Goal: Task Accomplishment & Management: Use online tool/utility

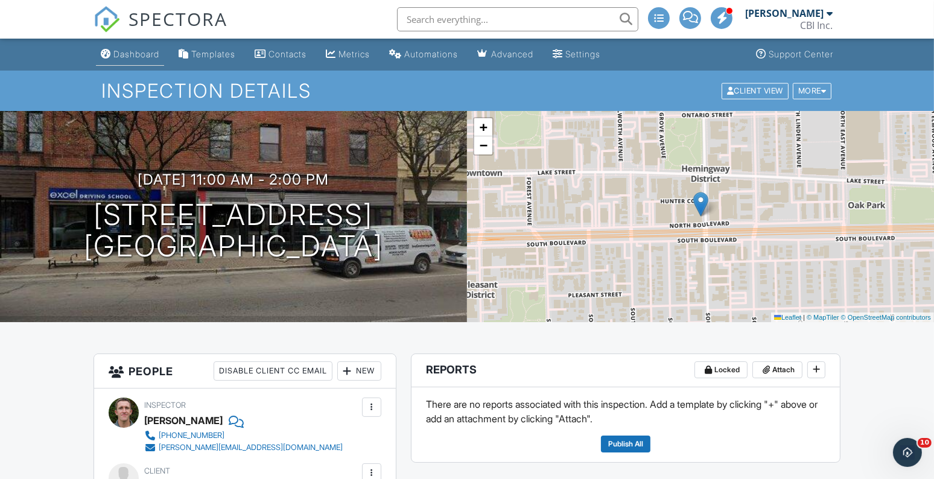
click at [145, 55] on div "Dashboard" at bounding box center [136, 54] width 46 height 10
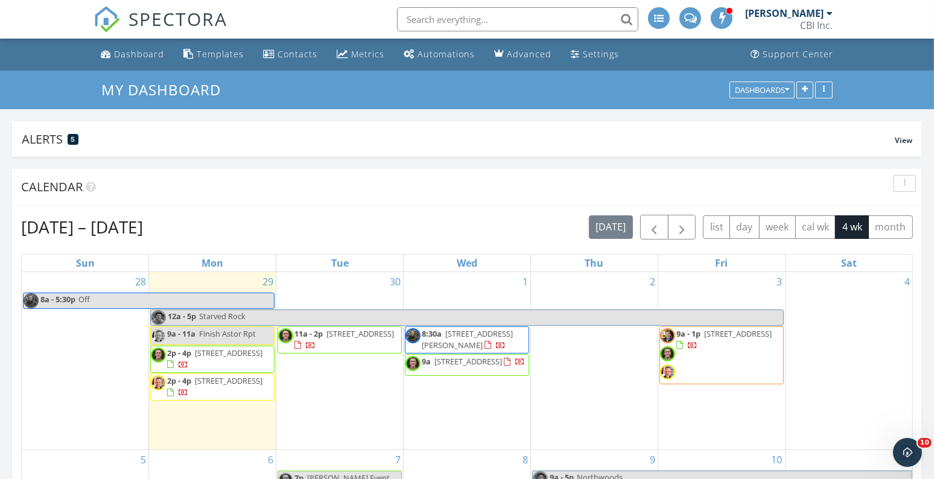
click at [473, 350] on span "4335 W Dickens Ave Apt 301, Chicago 60639" at bounding box center [467, 339] width 91 height 22
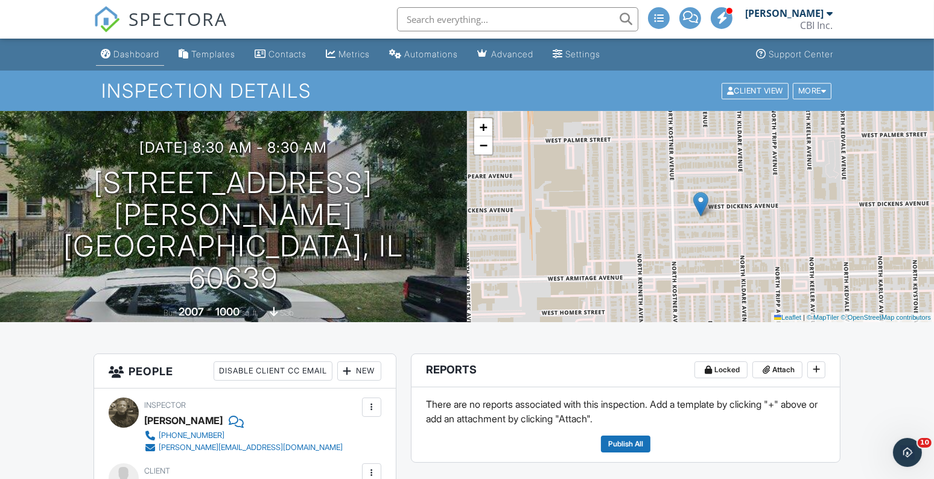
click at [139, 54] on div "Dashboard" at bounding box center [136, 54] width 46 height 10
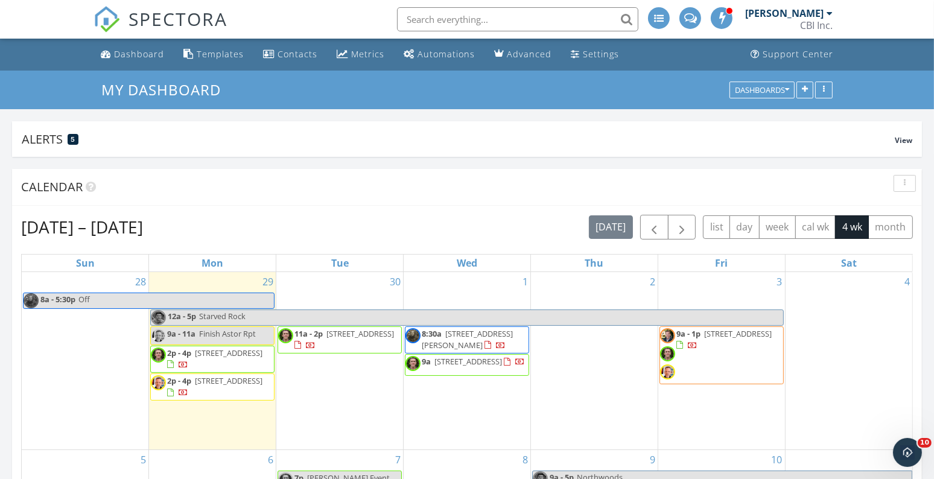
click at [430, 367] on span "9a" at bounding box center [426, 361] width 9 height 11
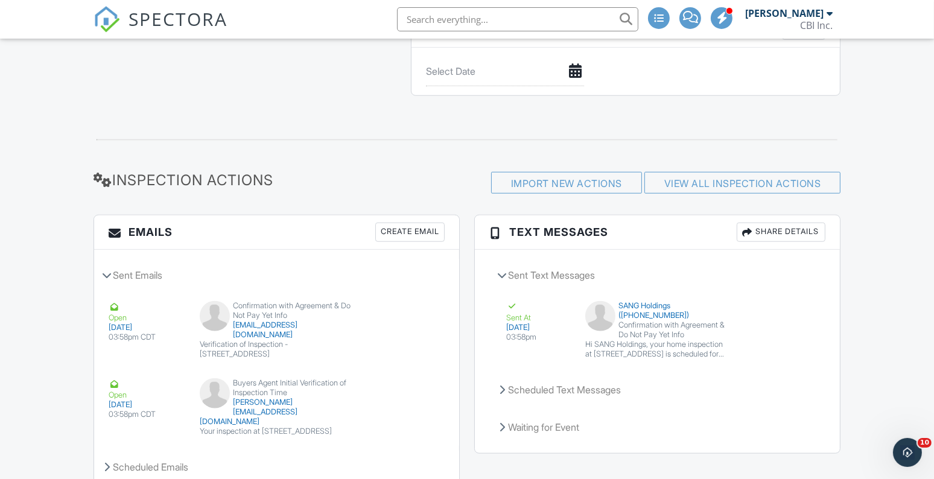
scroll to position [1292, 0]
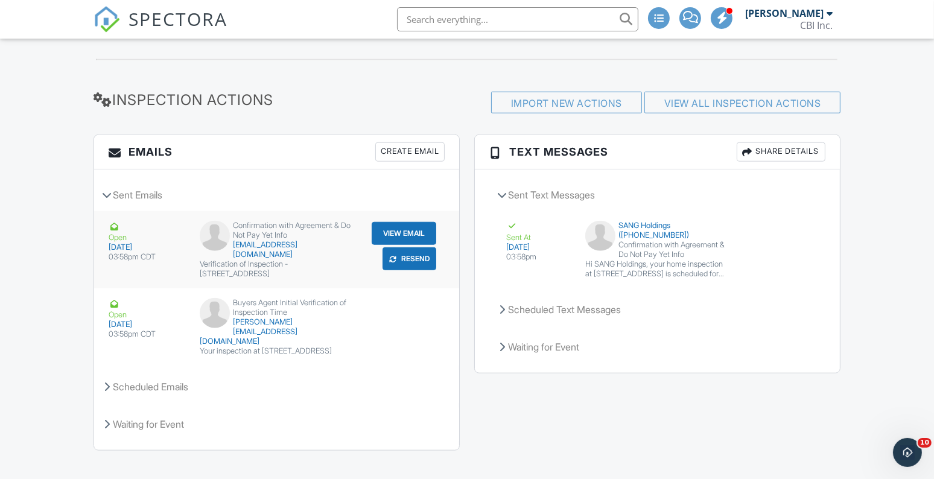
click at [414, 255] on button "Resend" at bounding box center [410, 259] width 54 height 23
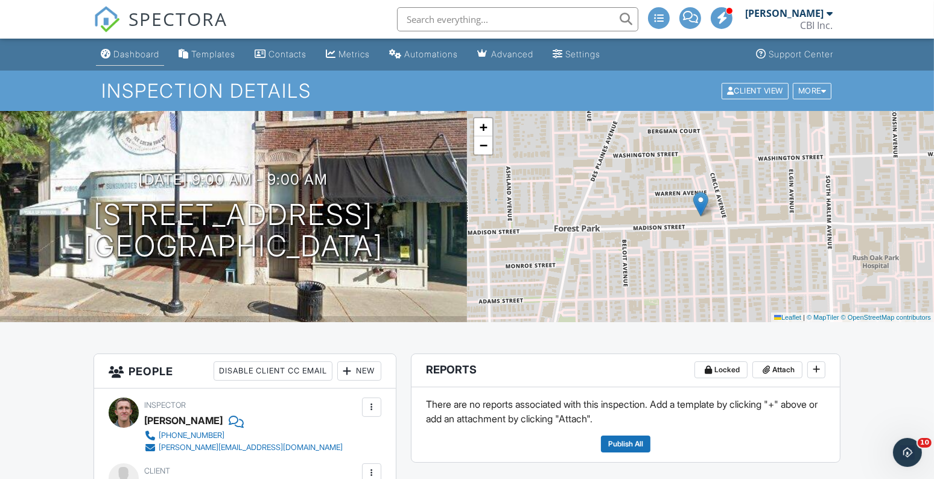
click at [123, 56] on div "Dashboard" at bounding box center [136, 54] width 46 height 10
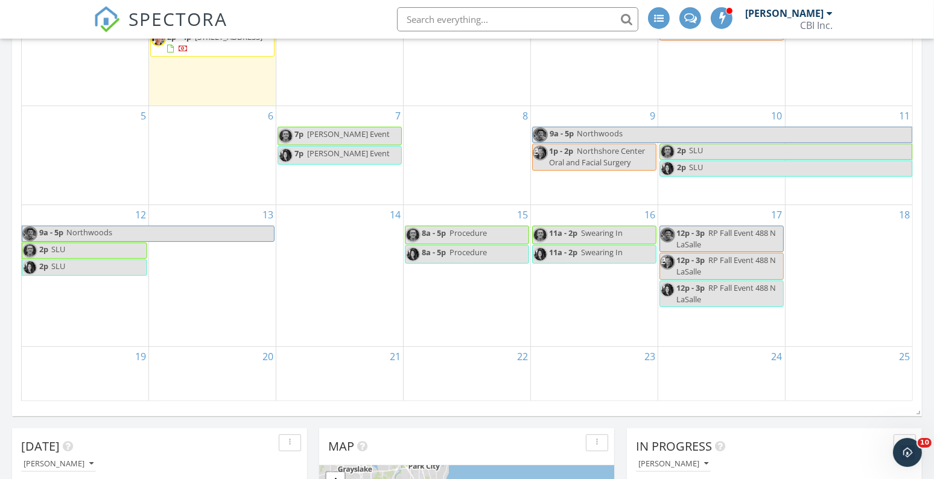
scroll to position [342, 0]
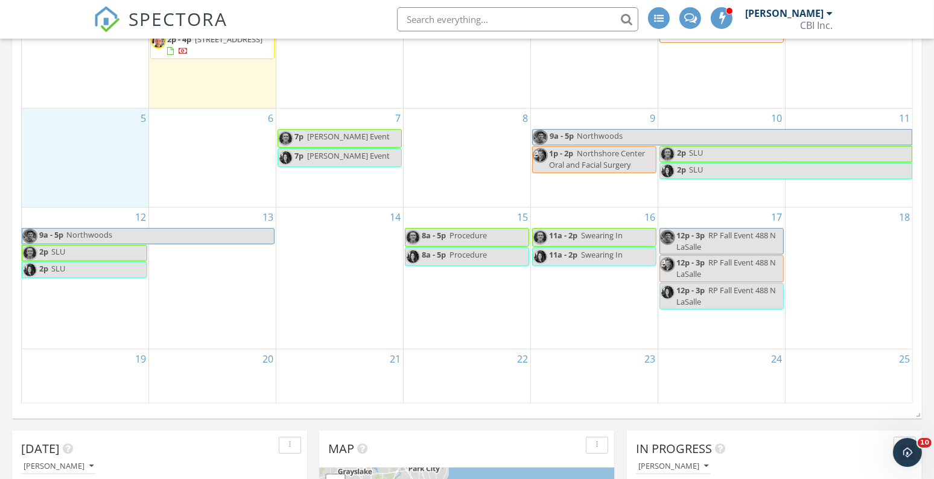
click at [53, 136] on div "5" at bounding box center [85, 158] width 127 height 98
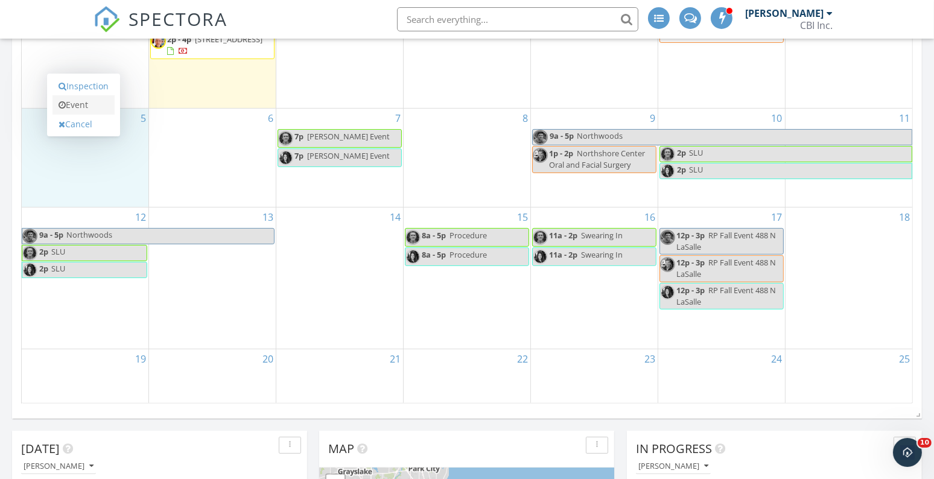
click at [86, 105] on link "Event" at bounding box center [84, 104] width 62 height 19
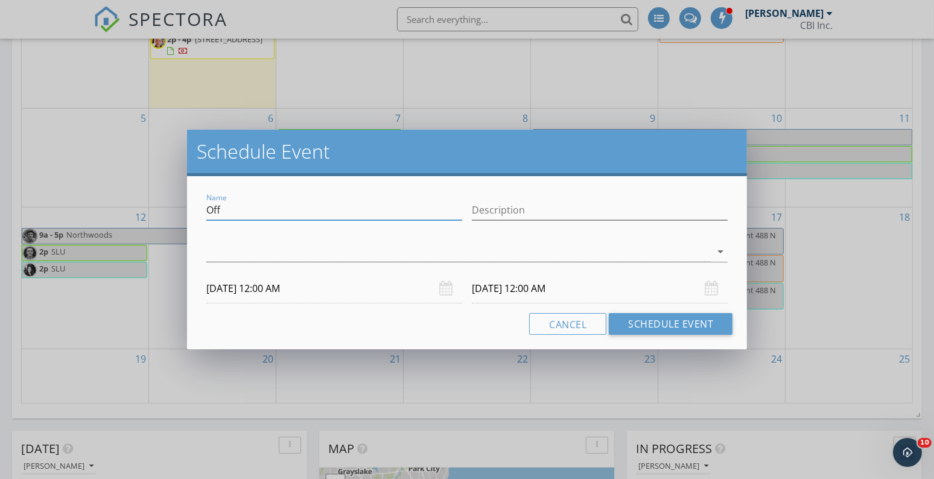
click at [222, 209] on input "Off" at bounding box center [334, 210] width 256 height 20
type input "MI"
click at [290, 251] on div at bounding box center [458, 252] width 505 height 20
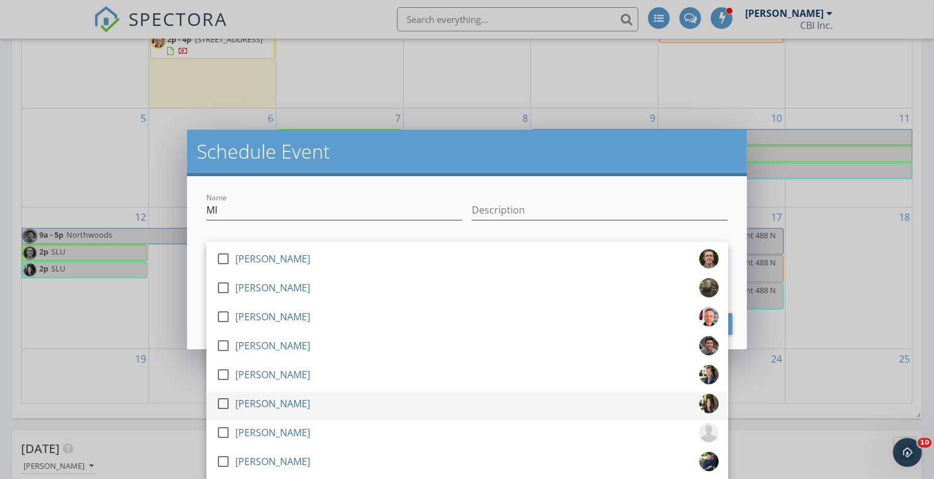
click at [223, 409] on div at bounding box center [223, 404] width 21 height 21
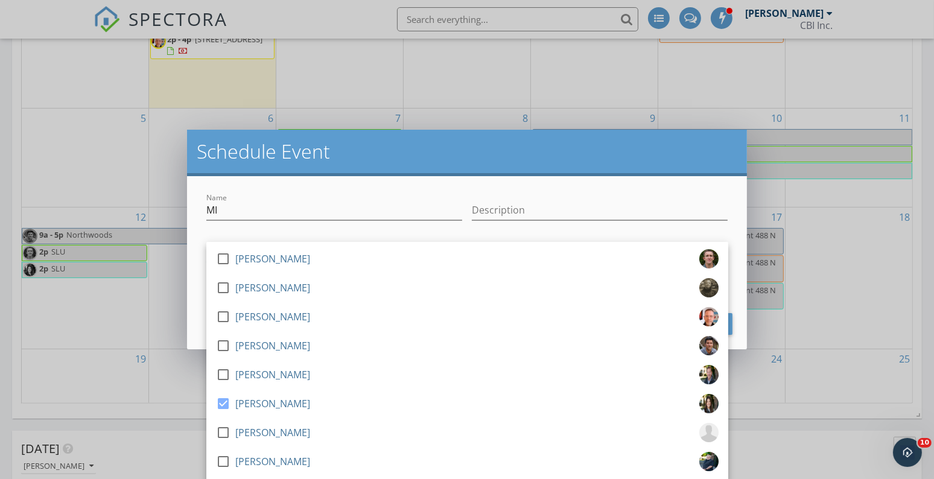
click at [351, 188] on div "Name MI Description check_box_outline_blank Morgan Hughes check_box_outline_bla…" at bounding box center [467, 262] width 561 height 173
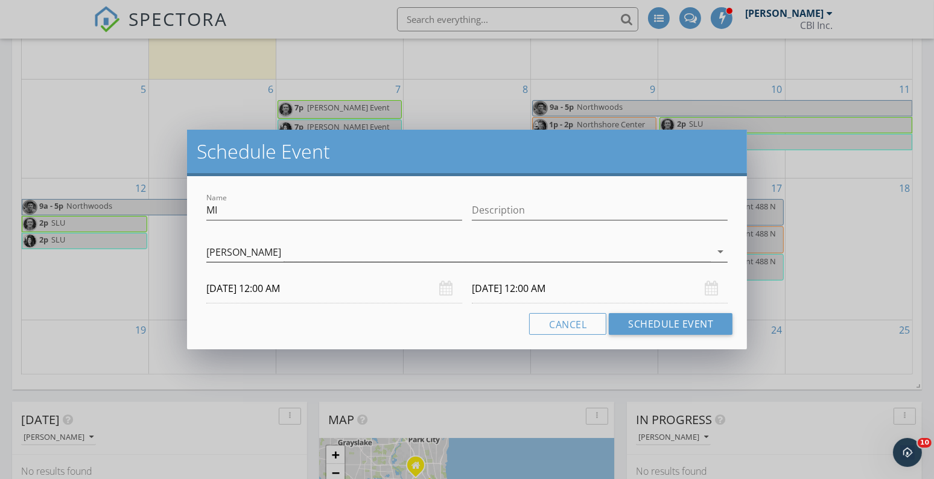
scroll to position [382, 0]
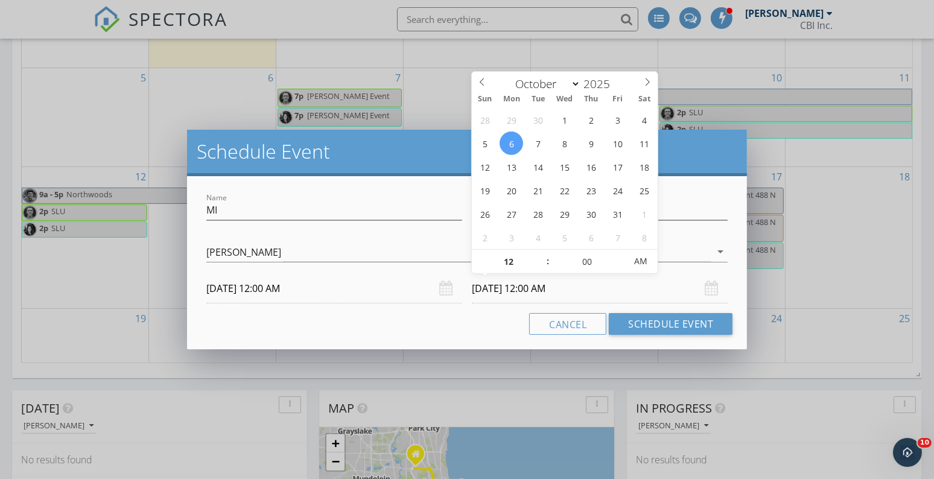
click at [505, 289] on input "10/06/2025 12:00 AM" at bounding box center [600, 289] width 256 height 30
type input "10/07/2025 12:00 AM"
type input "08"
type input "10/07/2025 8:00 PM"
click at [635, 258] on span "AM" at bounding box center [640, 261] width 33 height 24
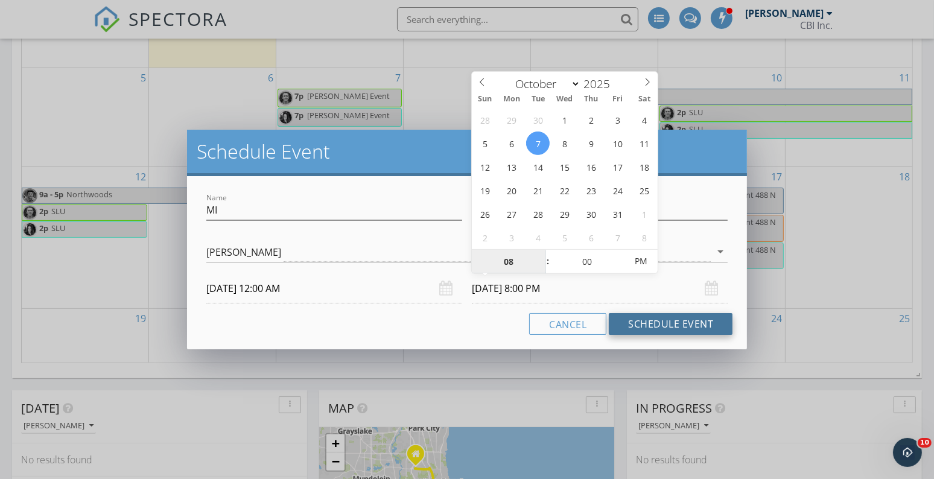
type input "08"
click at [640, 330] on button "Schedule Event" at bounding box center [671, 324] width 124 height 22
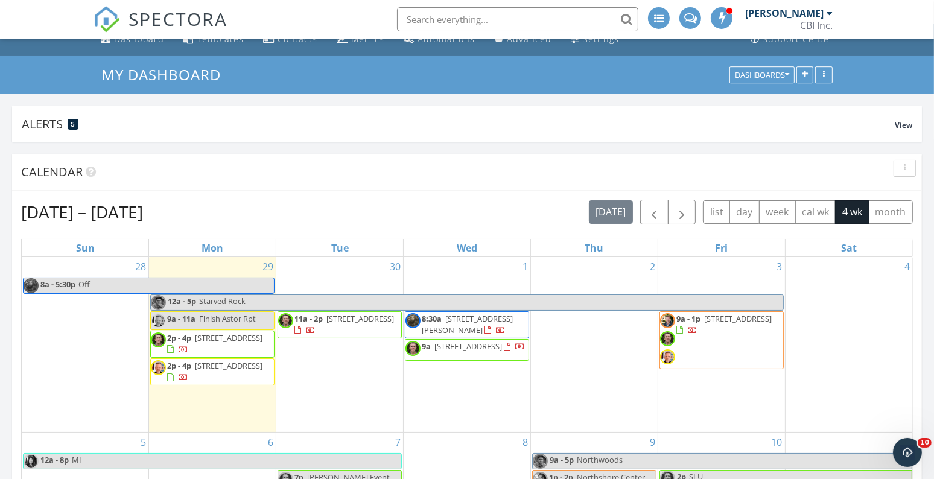
scroll to position [0, 0]
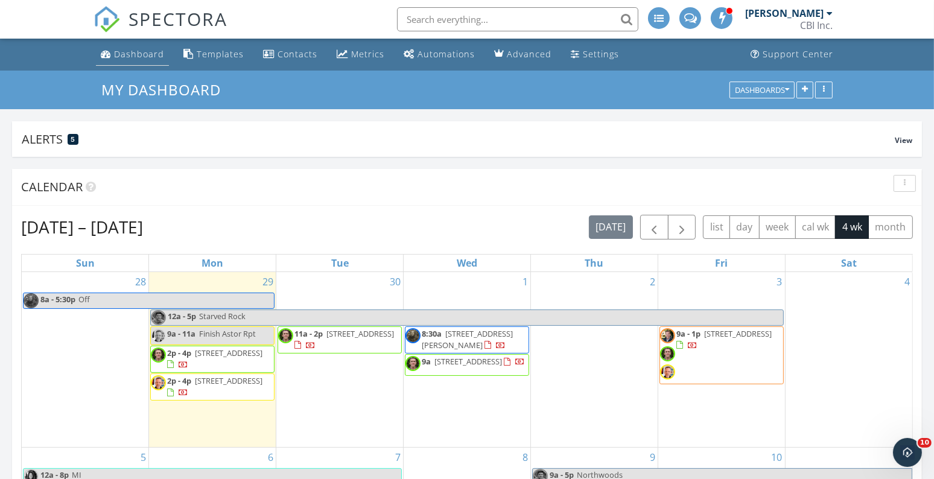
click at [127, 60] on div "Dashboard" at bounding box center [139, 53] width 50 height 11
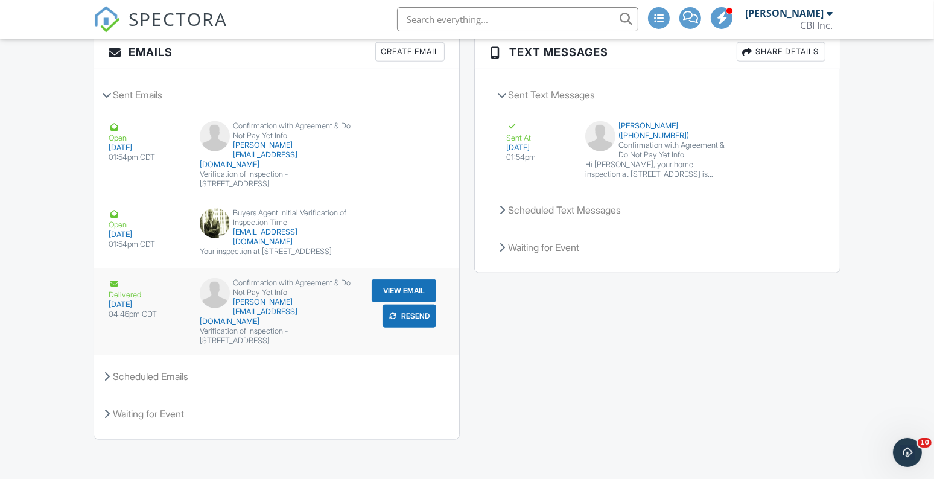
click at [407, 321] on button "Resend" at bounding box center [410, 316] width 54 height 23
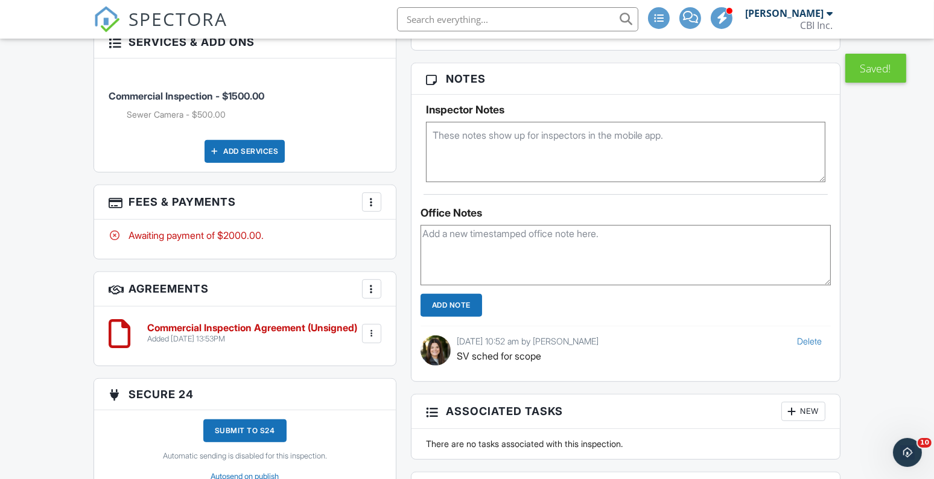
scroll to position [713, 0]
